Goal: Find specific page/section: Find specific page/section

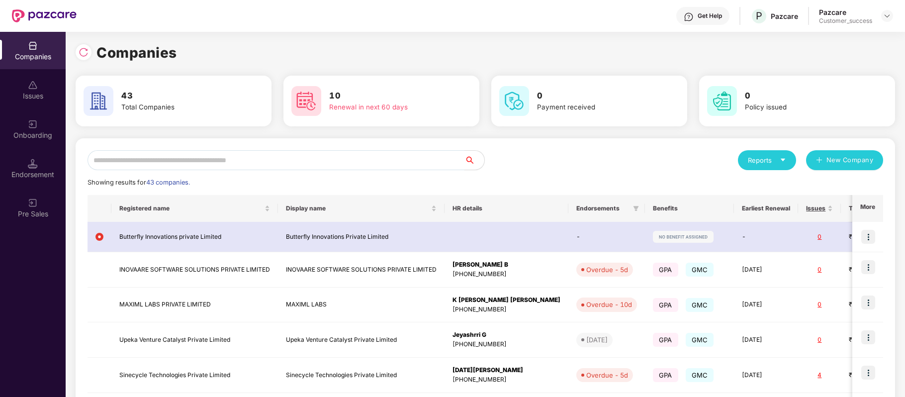
click at [257, 162] on input "text" at bounding box center [276, 160] width 377 height 20
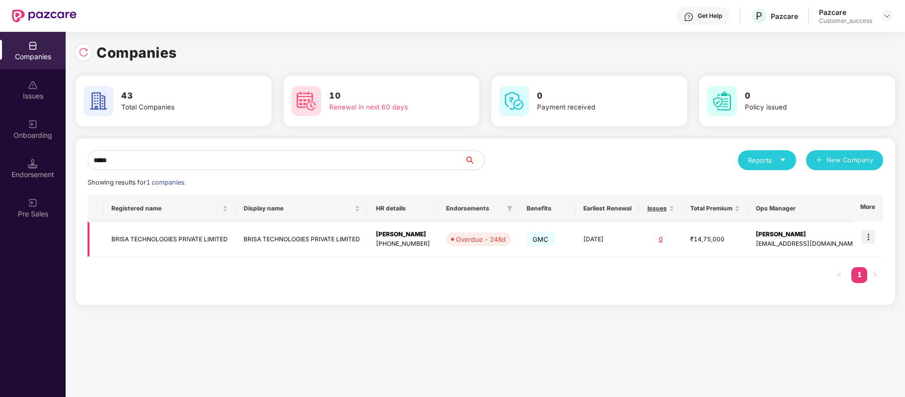
type input "*****"
click at [193, 233] on td "BRISA TECHNOLOGIES PRIVATE LIMITED" at bounding box center [169, 239] width 132 height 35
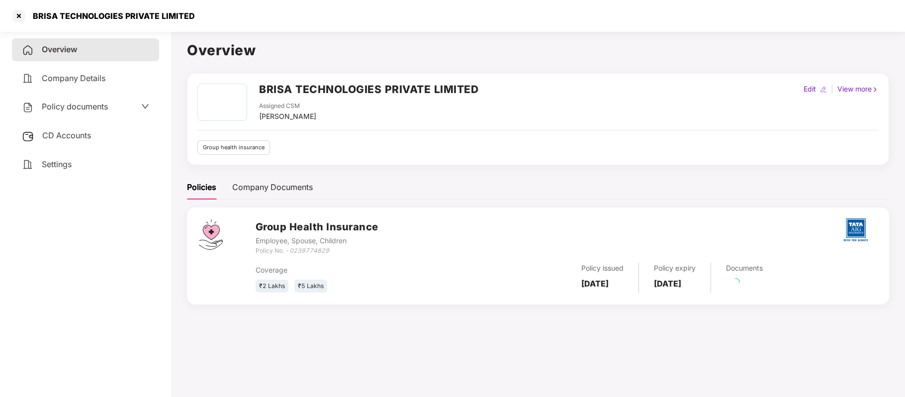
click at [98, 106] on span "Policy documents" at bounding box center [75, 106] width 66 height 10
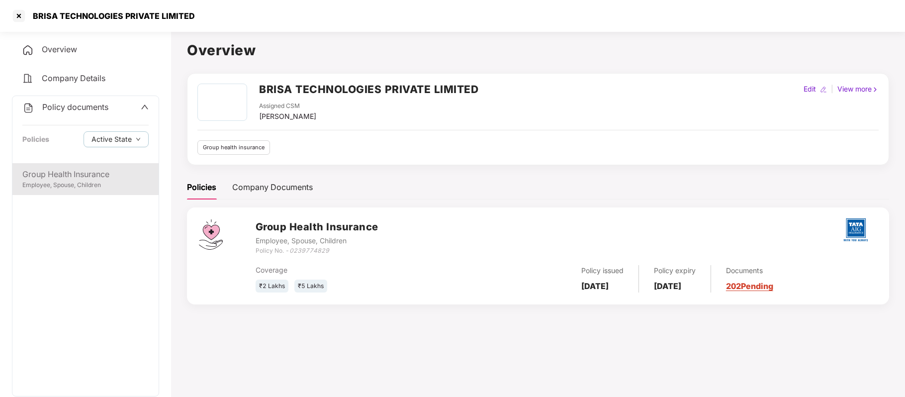
click at [68, 183] on div "Employee, Spouse, Children" at bounding box center [85, 184] width 126 height 9
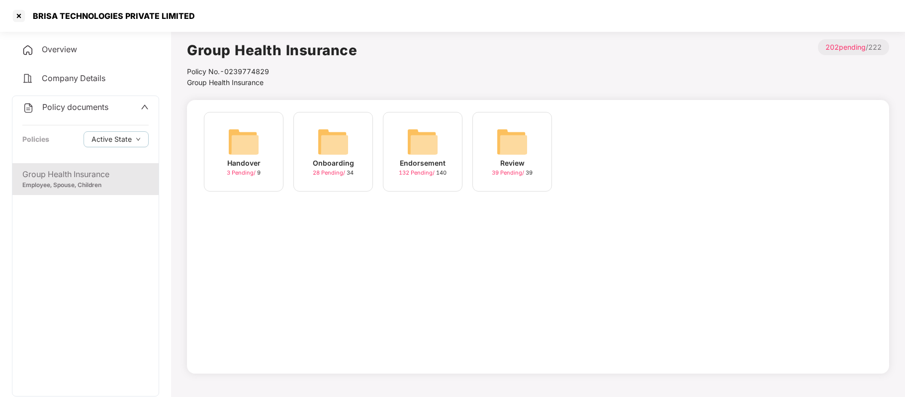
click at [147, 106] on icon "up" at bounding box center [145, 107] width 8 height 8
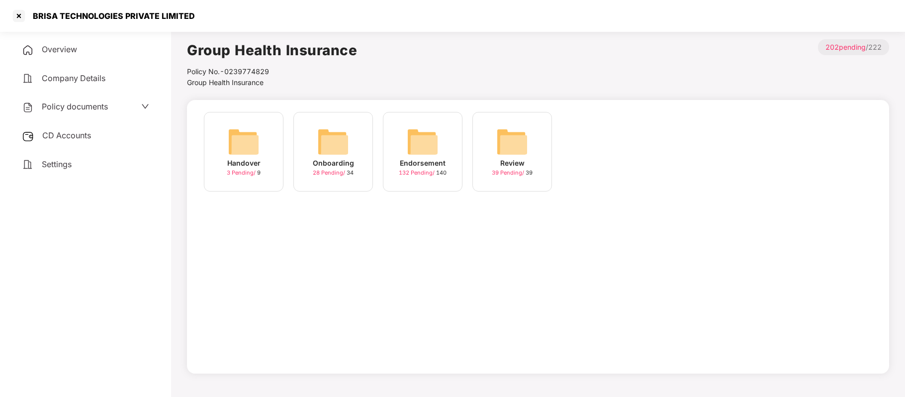
click at [93, 75] on span "Company Details" at bounding box center [74, 78] width 64 height 10
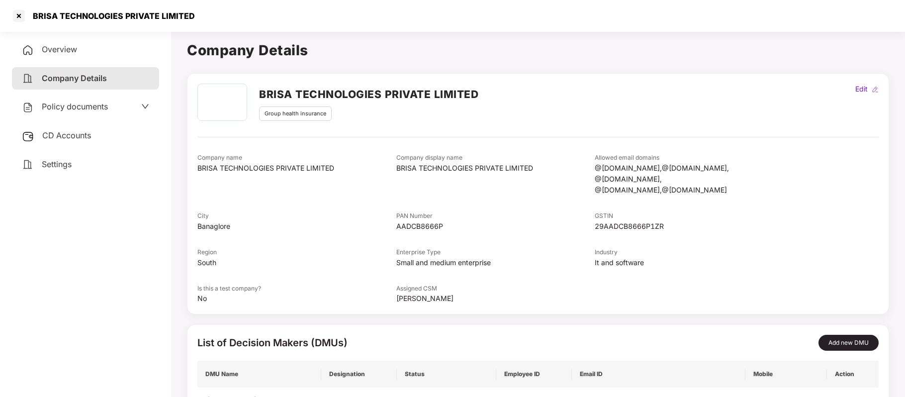
click at [78, 52] on div "Overview" at bounding box center [85, 49] width 147 height 23
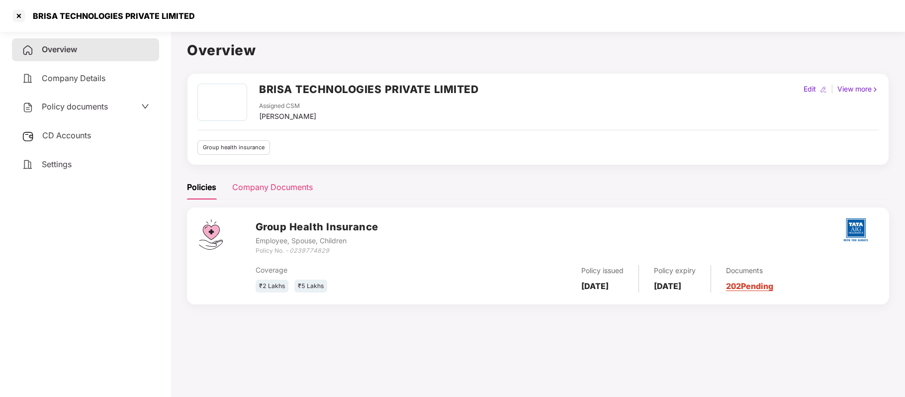
click at [285, 191] on div "Company Documents" at bounding box center [272, 187] width 81 height 12
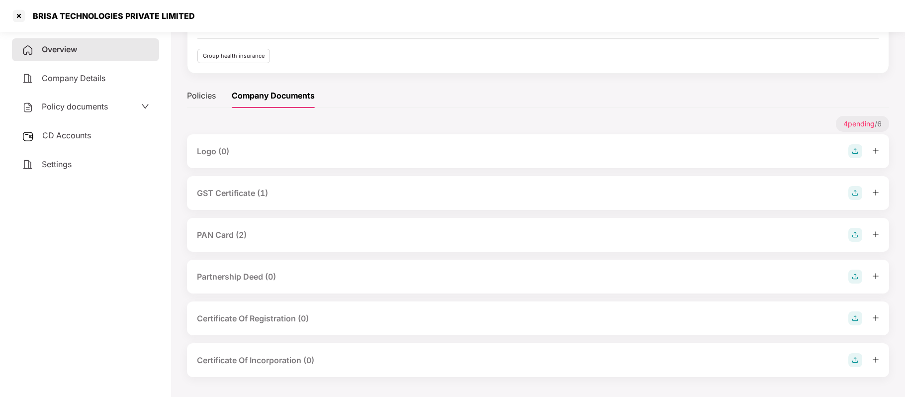
scroll to position [92, 0]
click at [234, 233] on div "PAN Card (2)" at bounding box center [222, 235] width 50 height 12
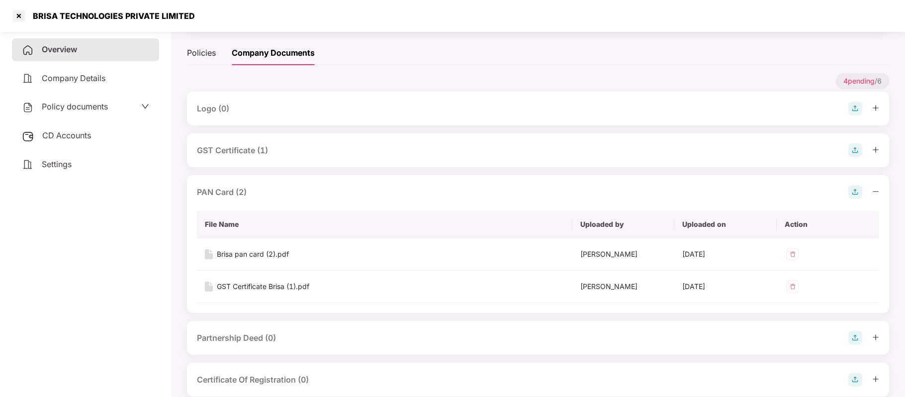
scroll to position [135, 0]
click at [272, 252] on div "Brisa pan card (2).pdf" at bounding box center [253, 253] width 72 height 11
click at [261, 152] on div "GST Certificate (1)" at bounding box center [232, 149] width 71 height 12
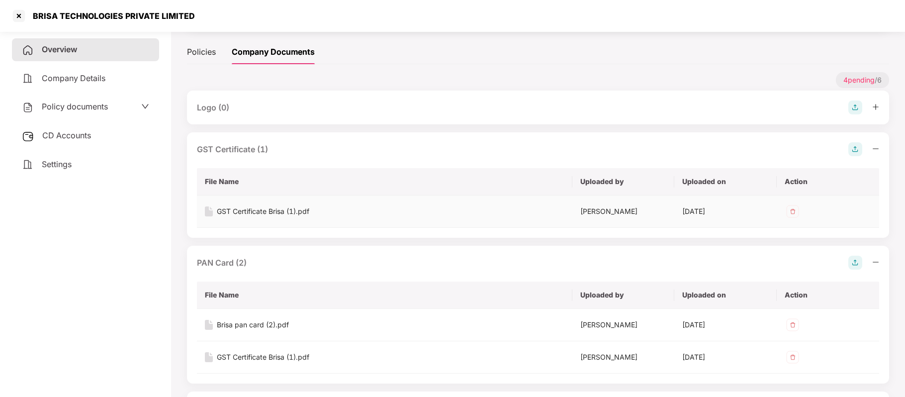
click at [267, 215] on div "GST Certificate Brisa (1).pdf" at bounding box center [263, 211] width 92 height 11
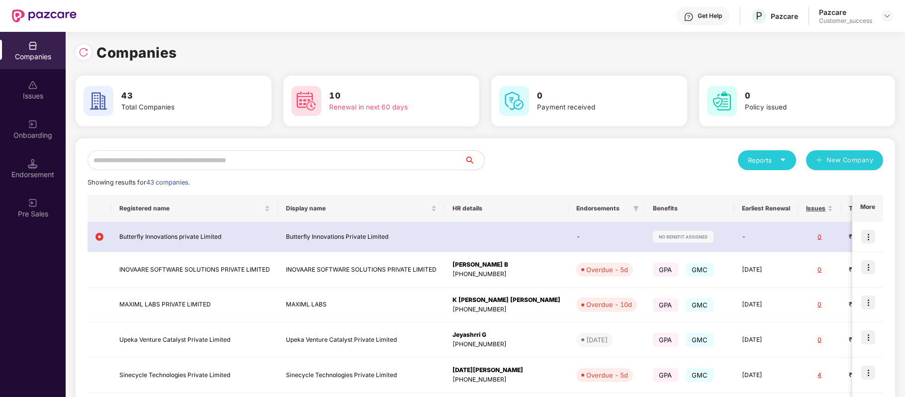
scroll to position [0, 0]
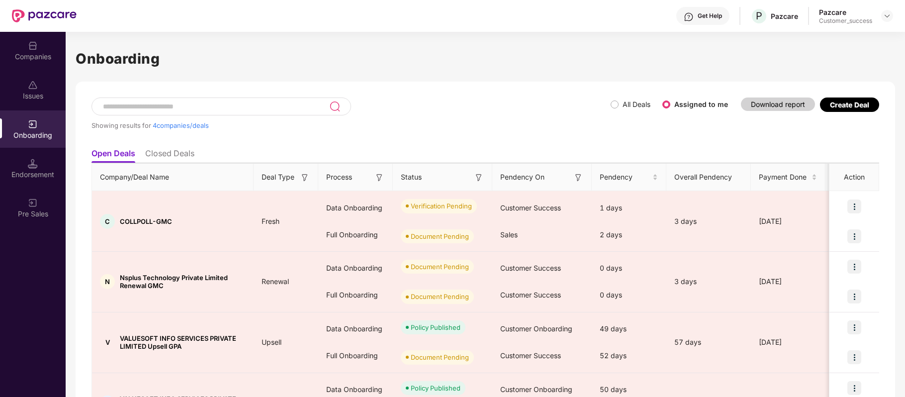
click at [22, 62] on div "Companies" at bounding box center [33, 50] width 66 height 37
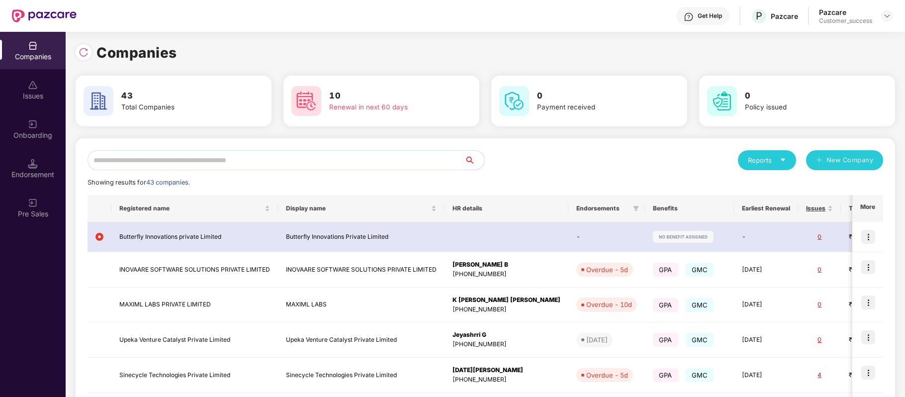
click at [245, 160] on input "text" at bounding box center [276, 160] width 377 height 20
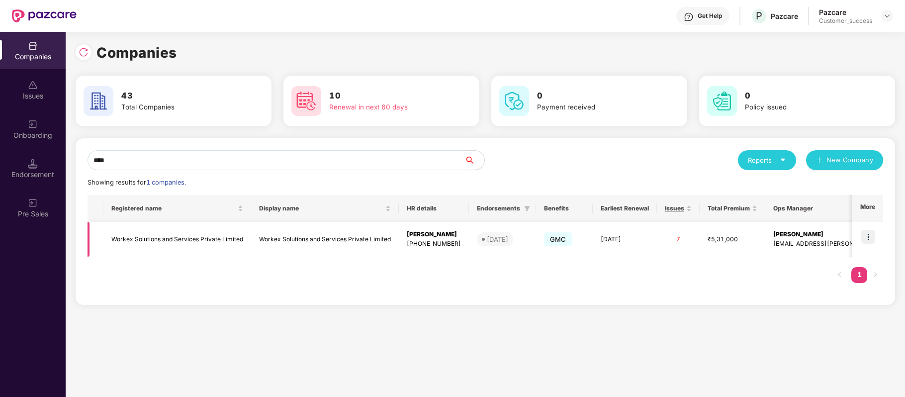
type input "****"
click at [867, 239] on img at bounding box center [868, 237] width 14 height 14
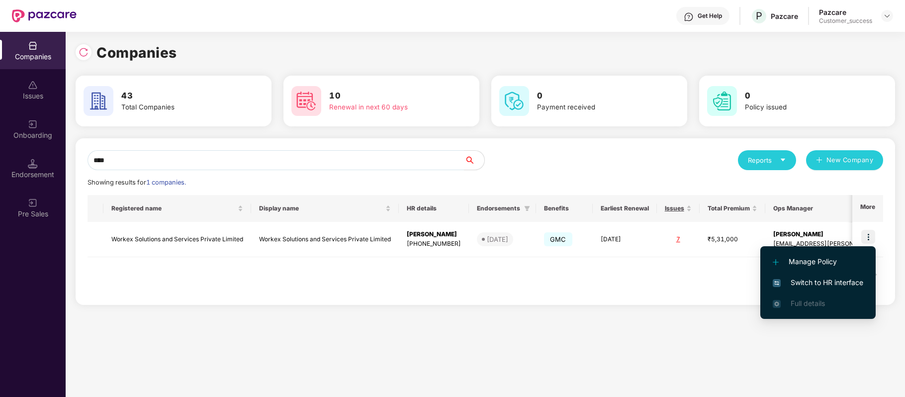
click at [850, 279] on span "Switch to HR interface" at bounding box center [818, 282] width 90 height 11
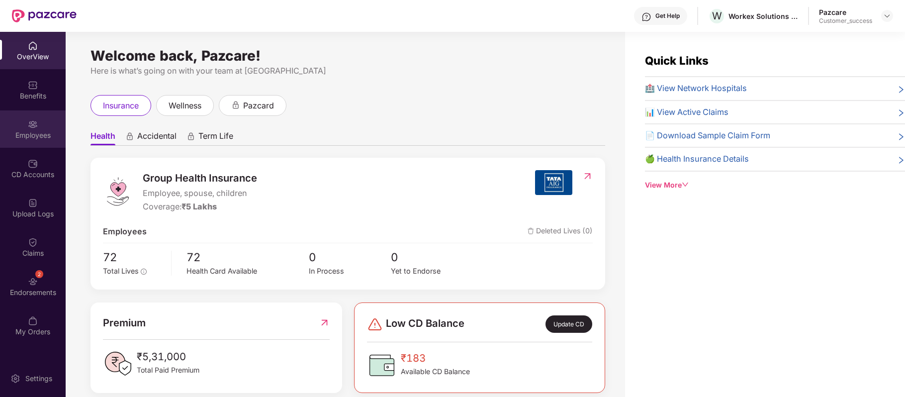
click at [30, 133] on div "Employees" at bounding box center [33, 135] width 66 height 10
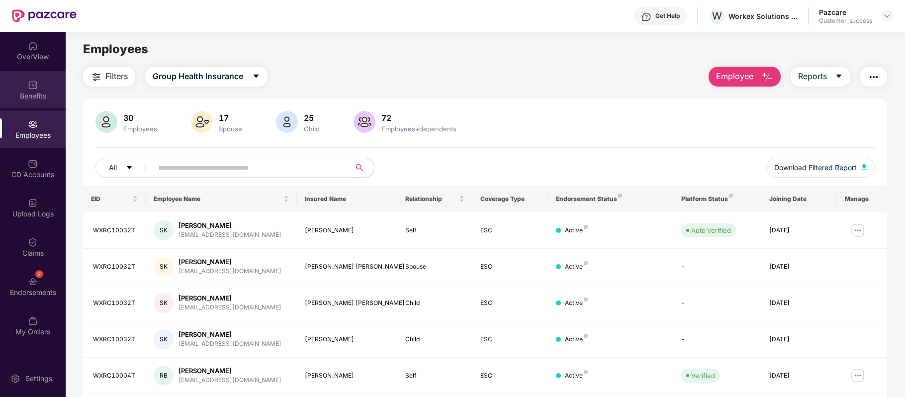
click at [40, 96] on div "Benefits" at bounding box center [33, 96] width 66 height 10
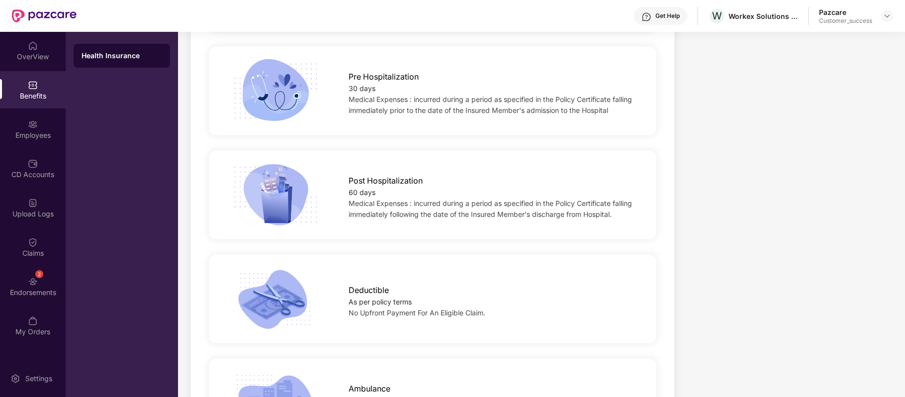
scroll to position [634, 0]
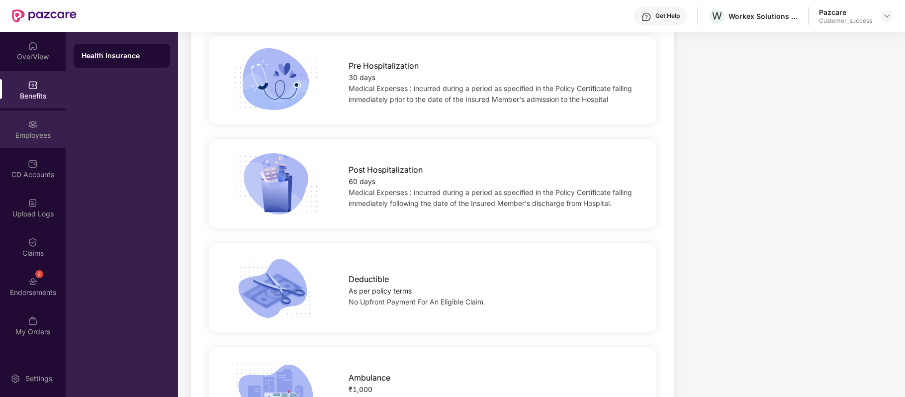
click at [45, 133] on div "Employees" at bounding box center [33, 135] width 66 height 10
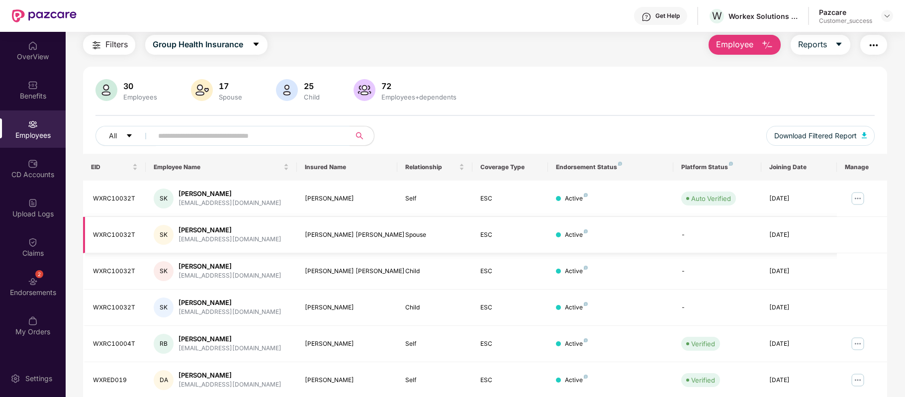
scroll to position [216, 0]
